Goal: Communication & Community: Answer question/provide support

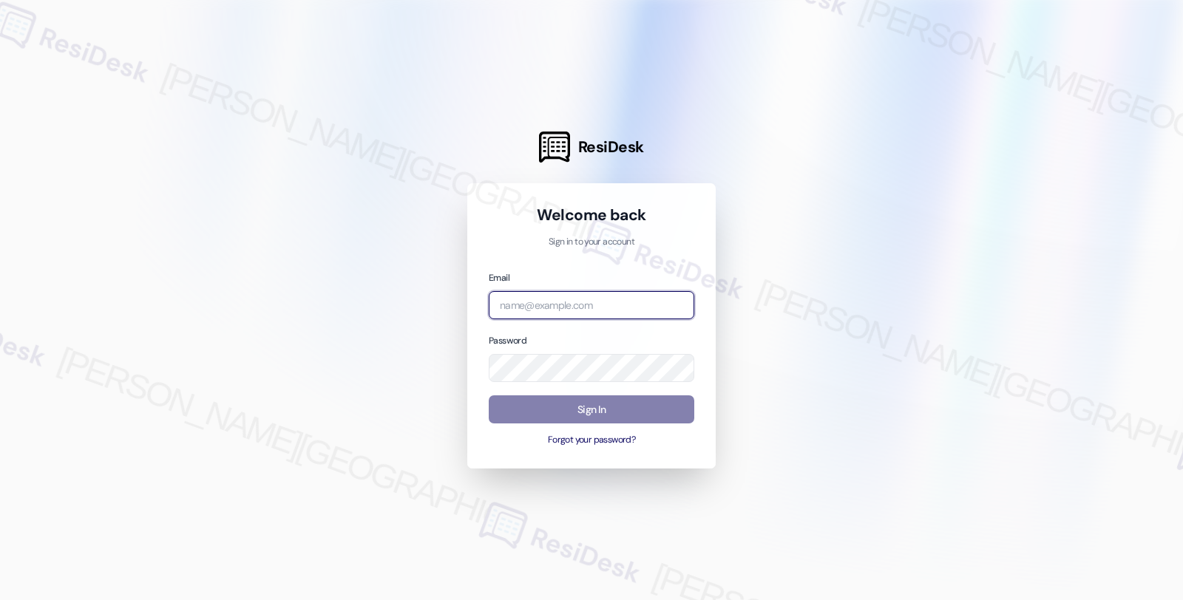
click at [534, 300] on input "email" at bounding box center [591, 305] width 205 height 29
type input "[EMAIL_ADDRESS][PERSON_NAME][DOMAIN_NAME]"
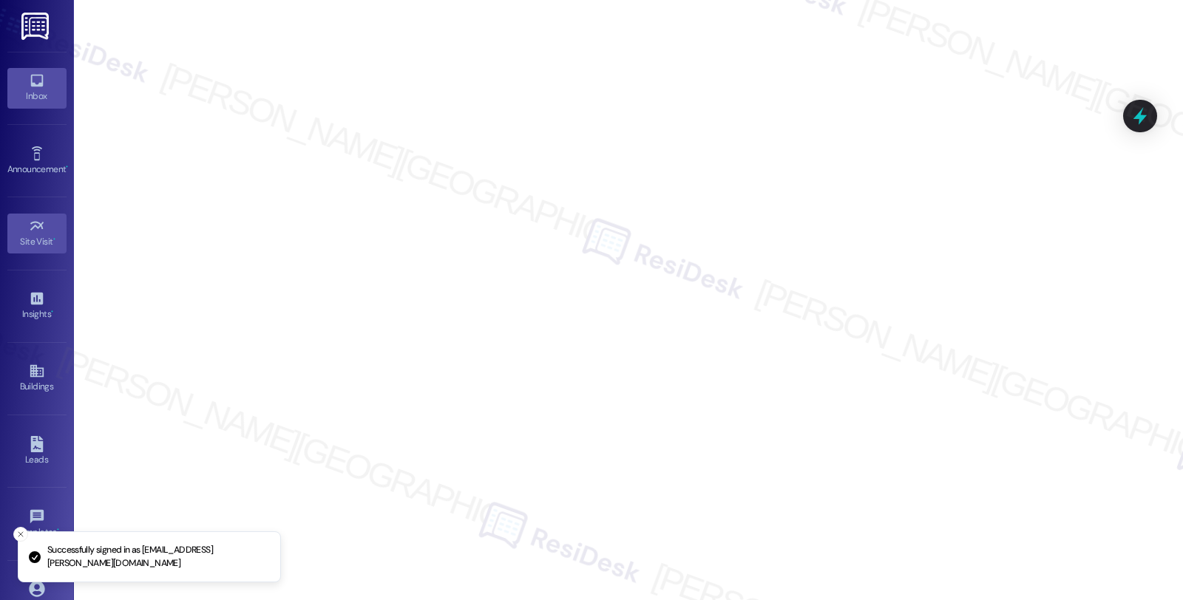
click at [22, 100] on div "Inbox" at bounding box center [37, 96] width 74 height 15
